Goal: Register for event/course

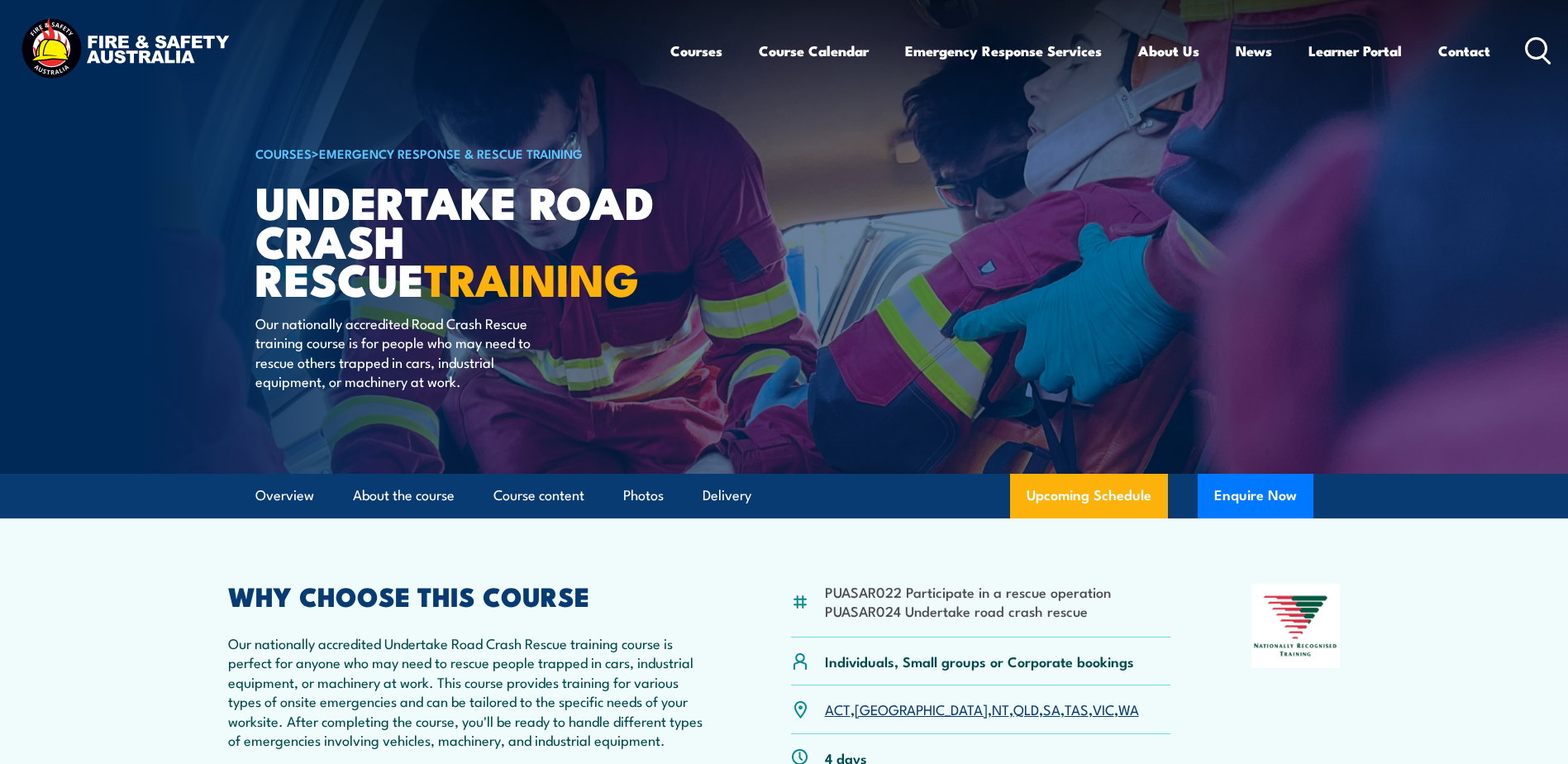
click at [1118, 708] on link "WA" at bounding box center [1128, 709] width 21 height 20
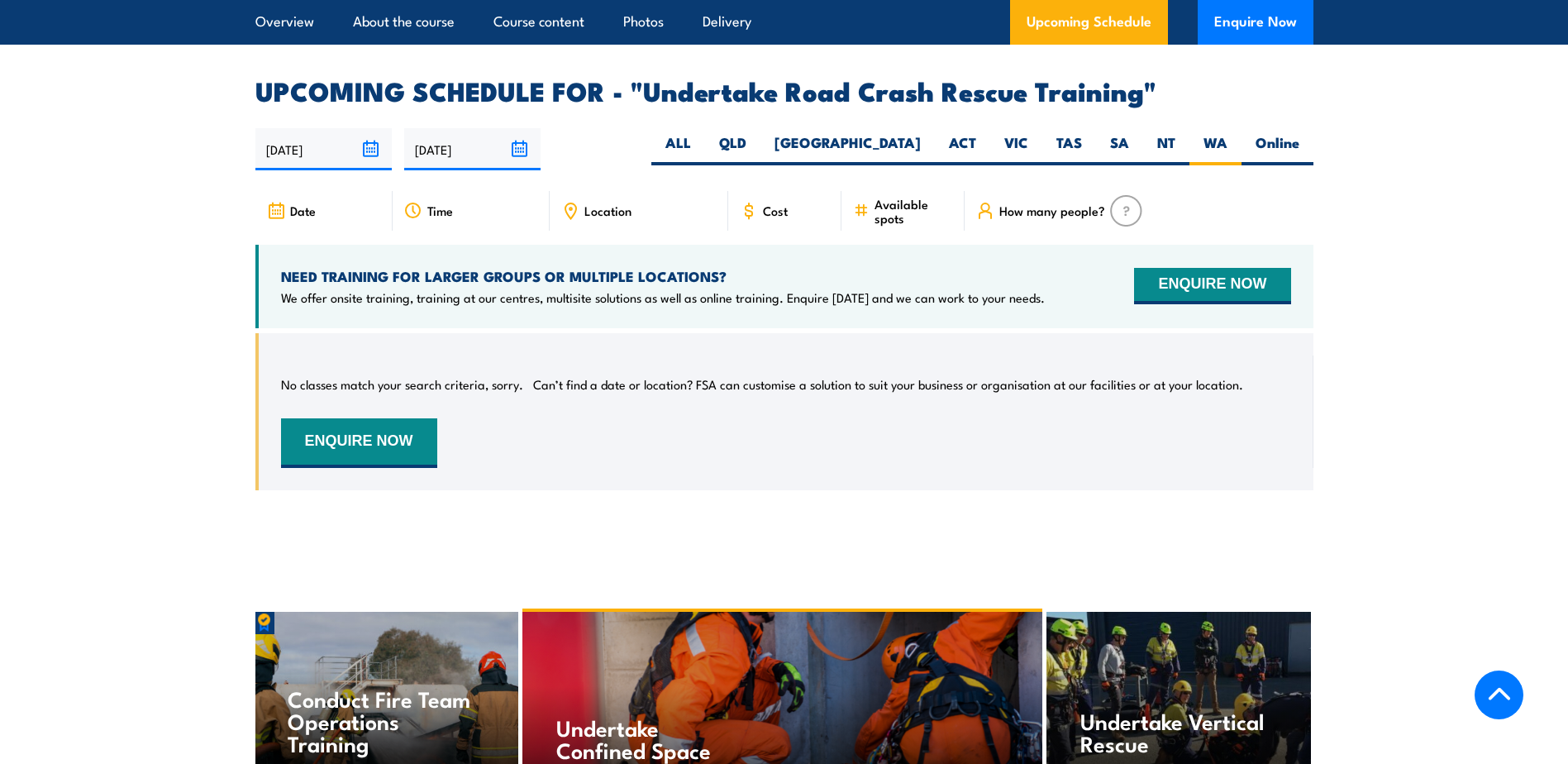
scroll to position [2588, 0]
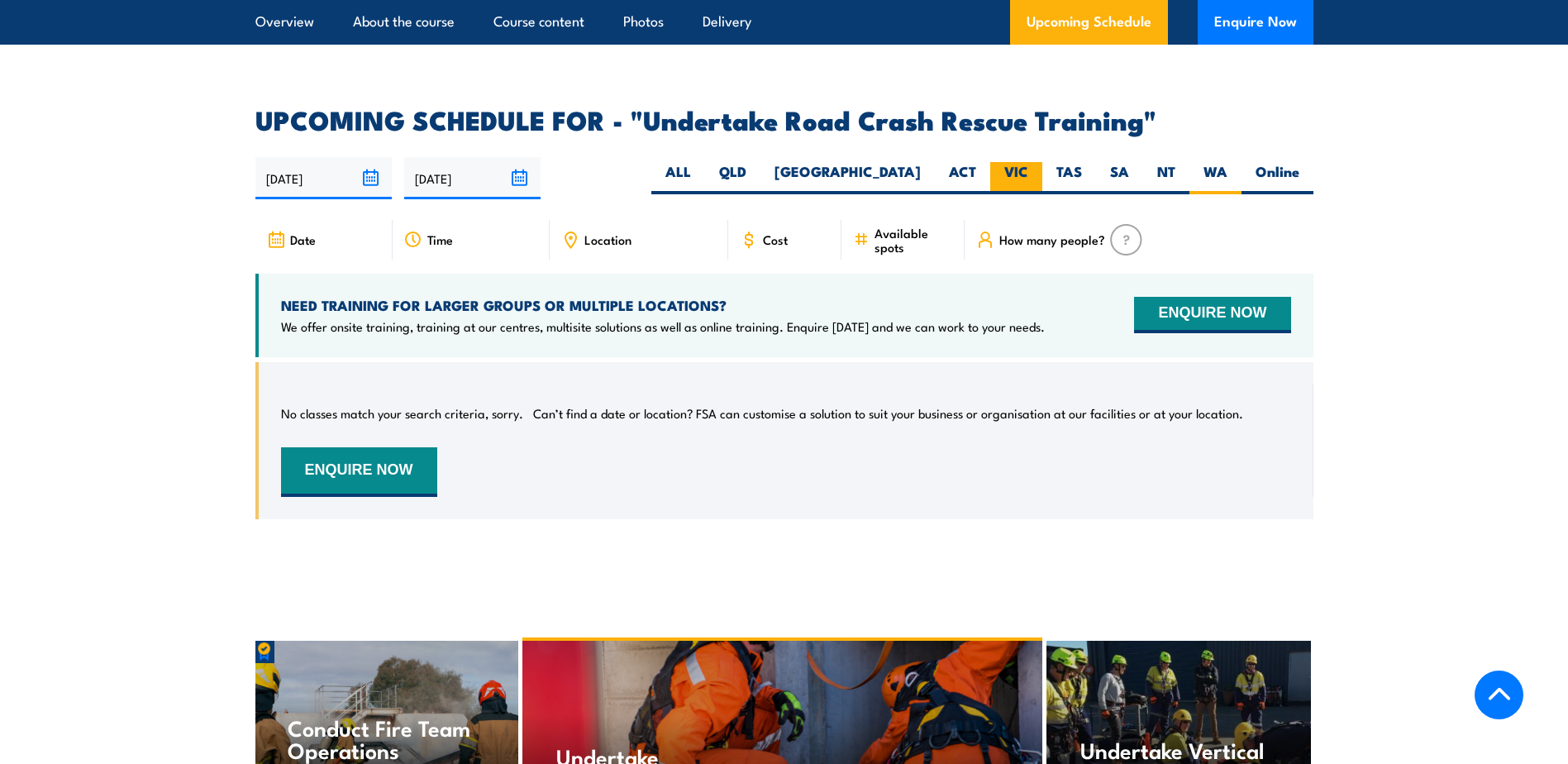
click at [1018, 162] on label "VIC" at bounding box center [1016, 178] width 52 height 32
click at [1028, 162] on input "VIC" at bounding box center [1033, 167] width 11 height 11
radio input "true"
